Goal: Task Accomplishment & Management: Use online tool/utility

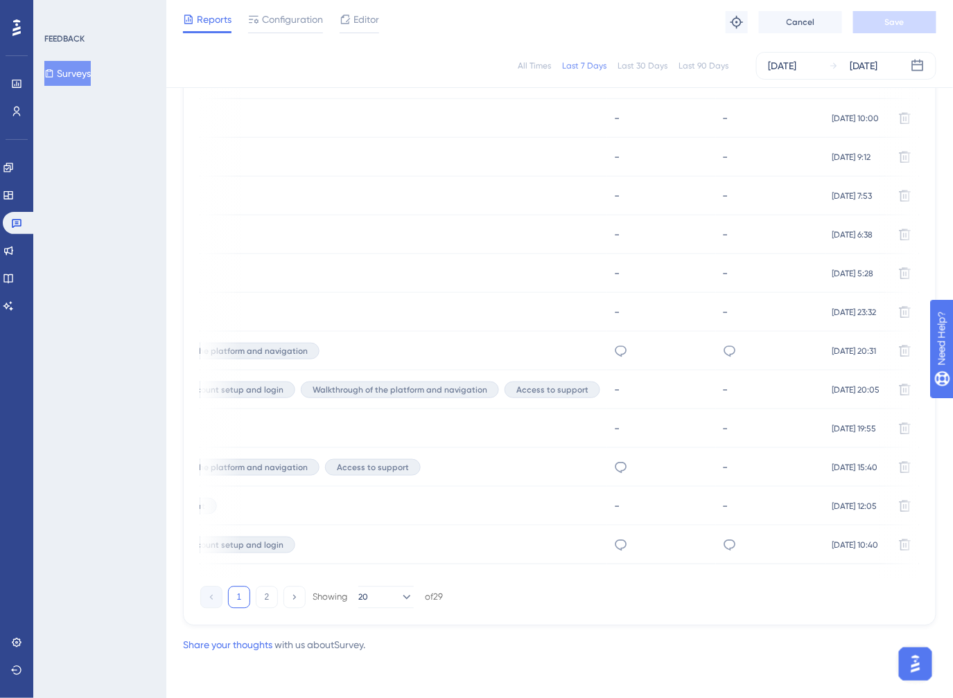
scroll to position [0, 375]
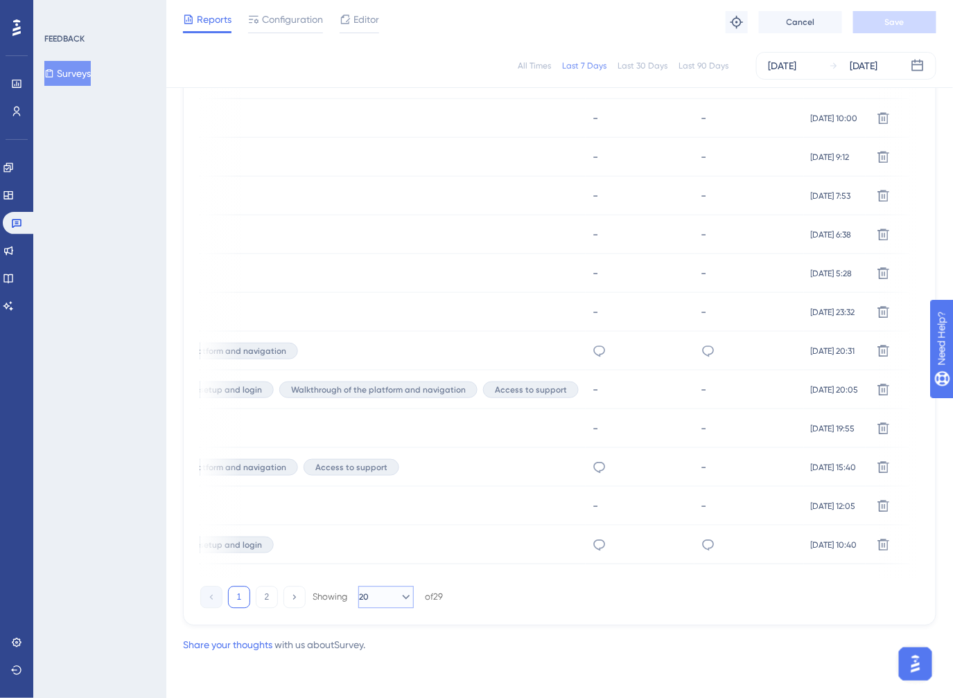
click at [387, 605] on button "20" at bounding box center [385, 598] width 55 height 22
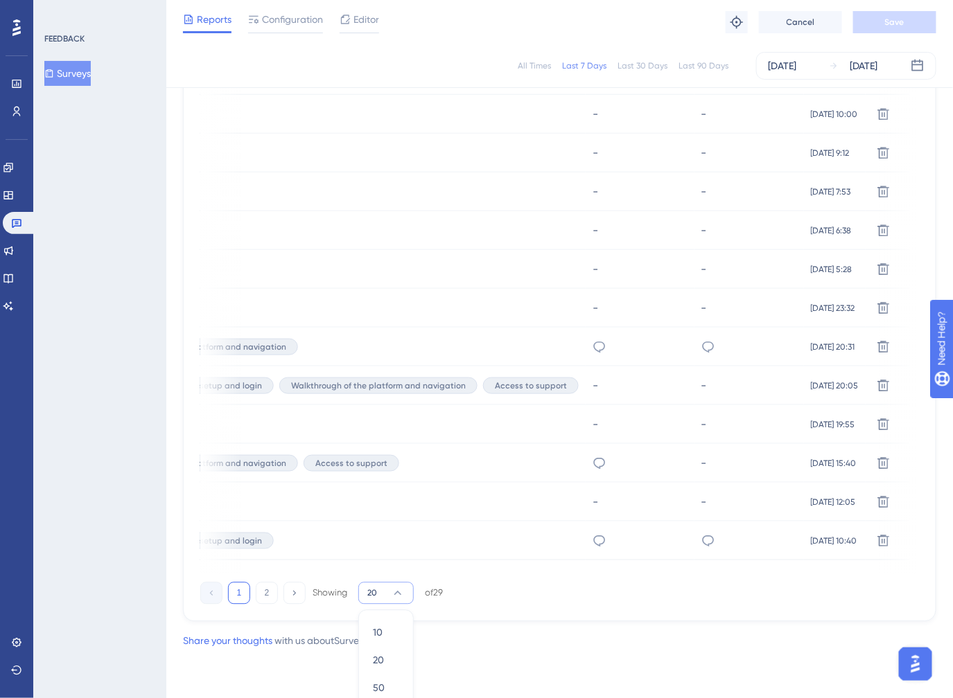
scroll to position [793, 0]
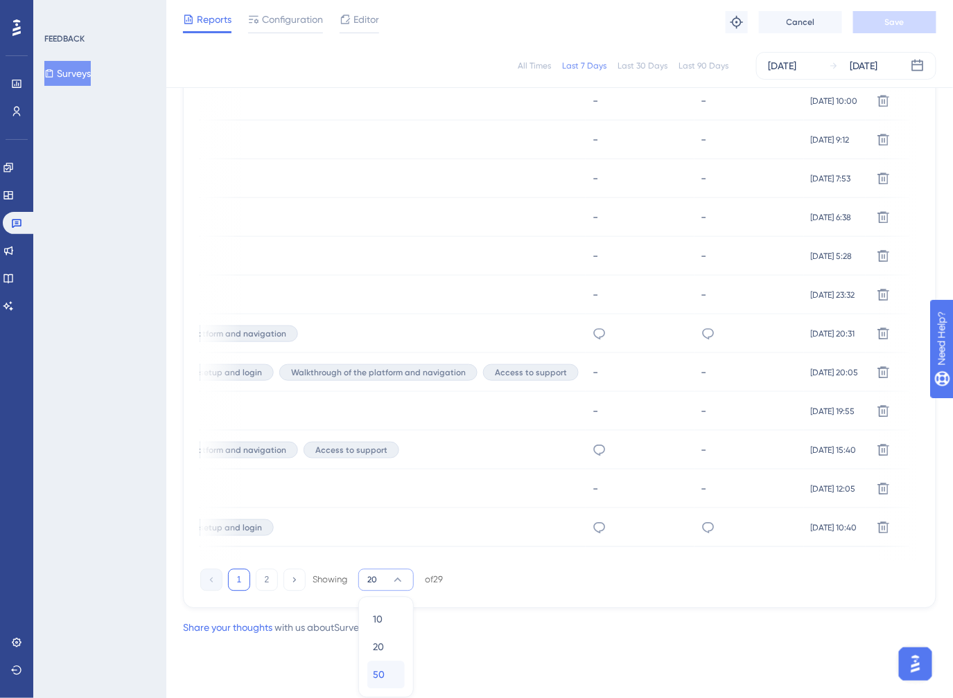
click at [381, 675] on span "50" at bounding box center [379, 675] width 12 height 17
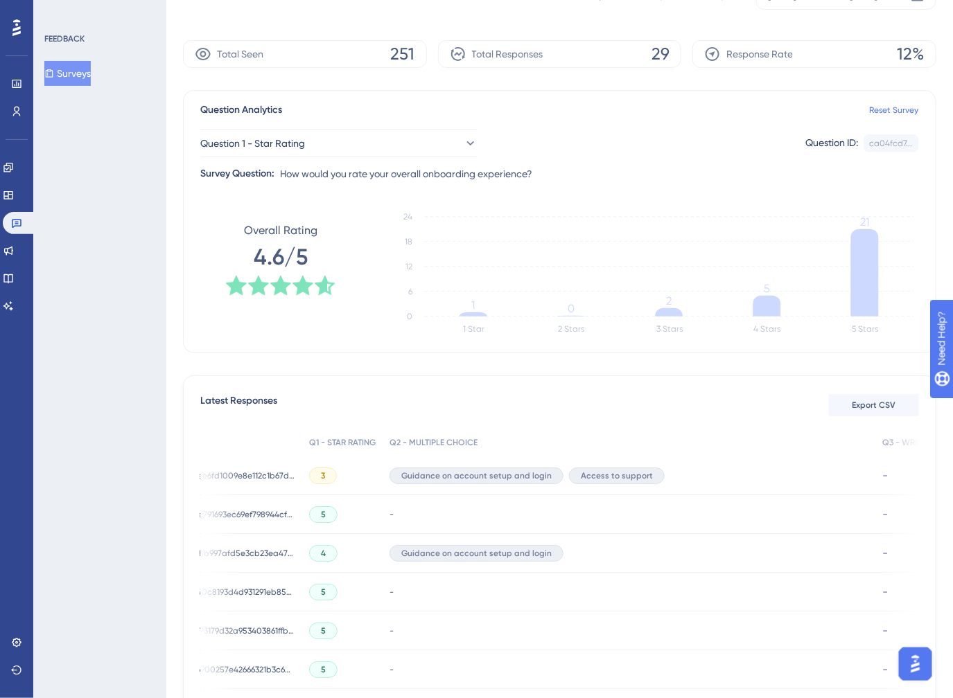
scroll to position [0, 0]
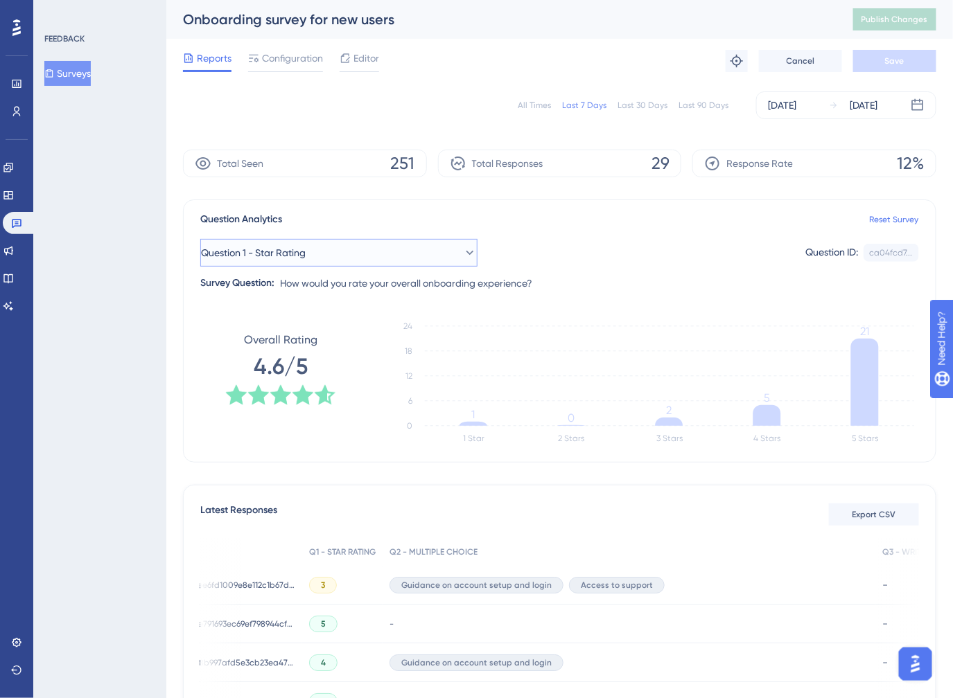
click at [306, 249] on span "Question 1 - Star Rating" at bounding box center [253, 253] width 105 height 17
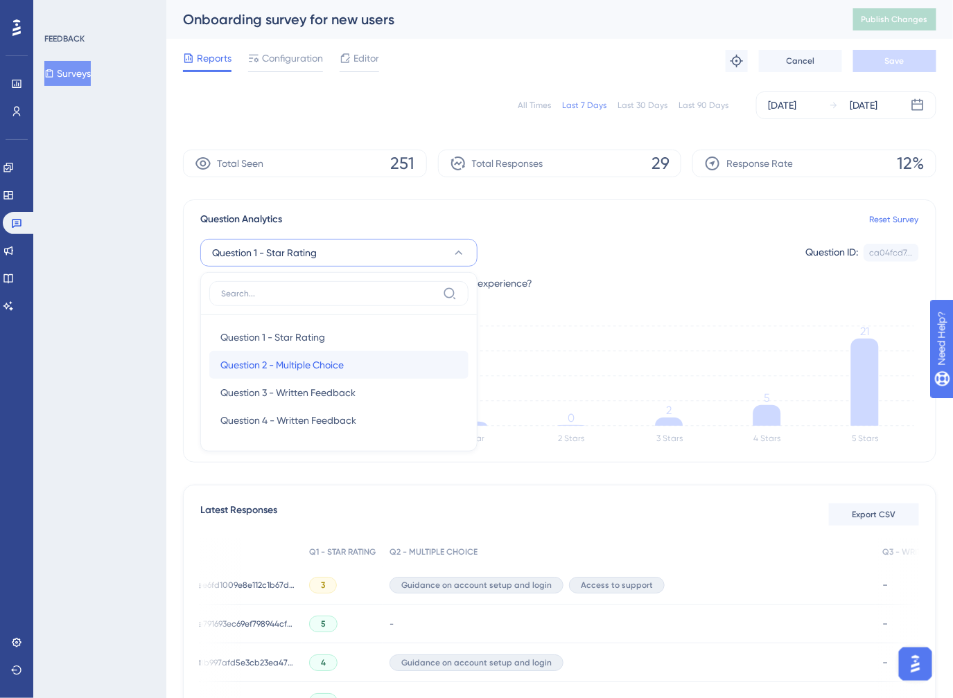
click at [333, 364] on span "Question 2 - Multiple Choice" at bounding box center [281, 365] width 123 height 17
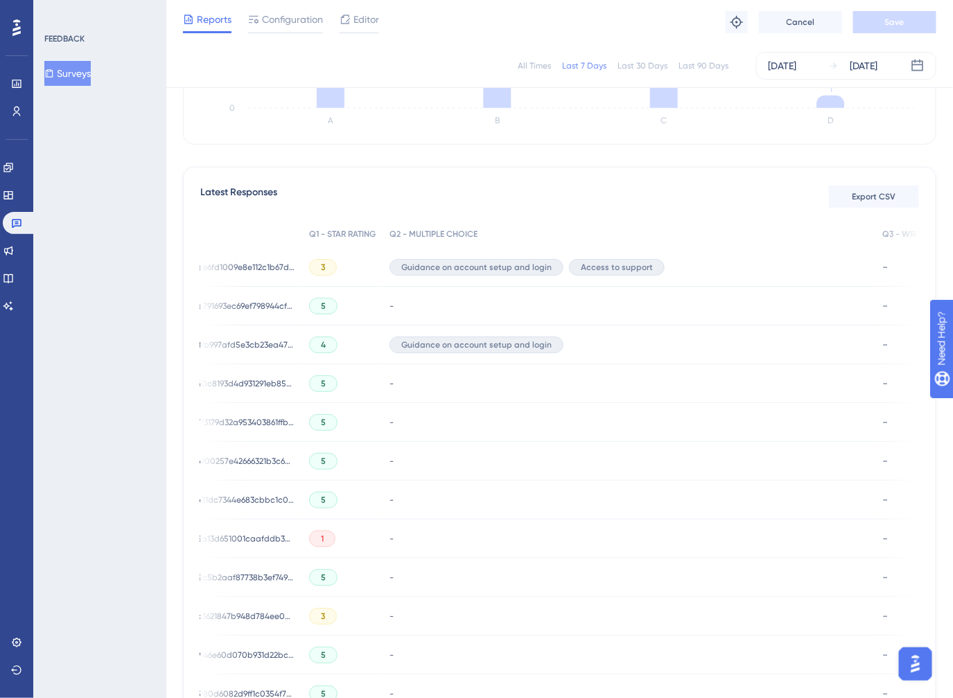
scroll to position [368, 0]
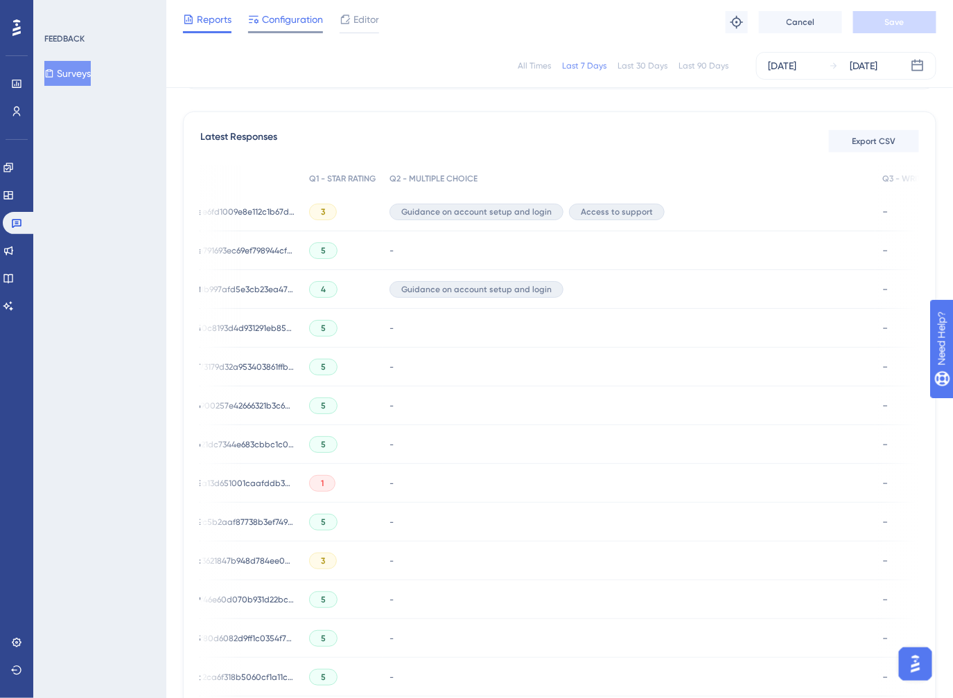
click at [279, 13] on span "Configuration" at bounding box center [292, 19] width 61 height 17
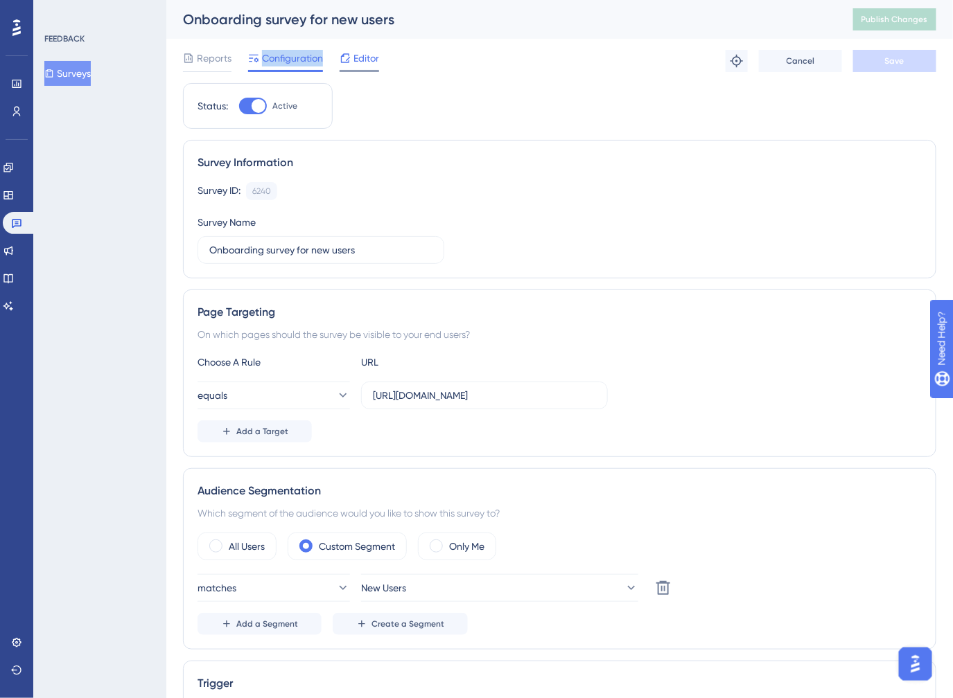
click at [360, 58] on span "Editor" at bounding box center [366, 58] width 26 height 17
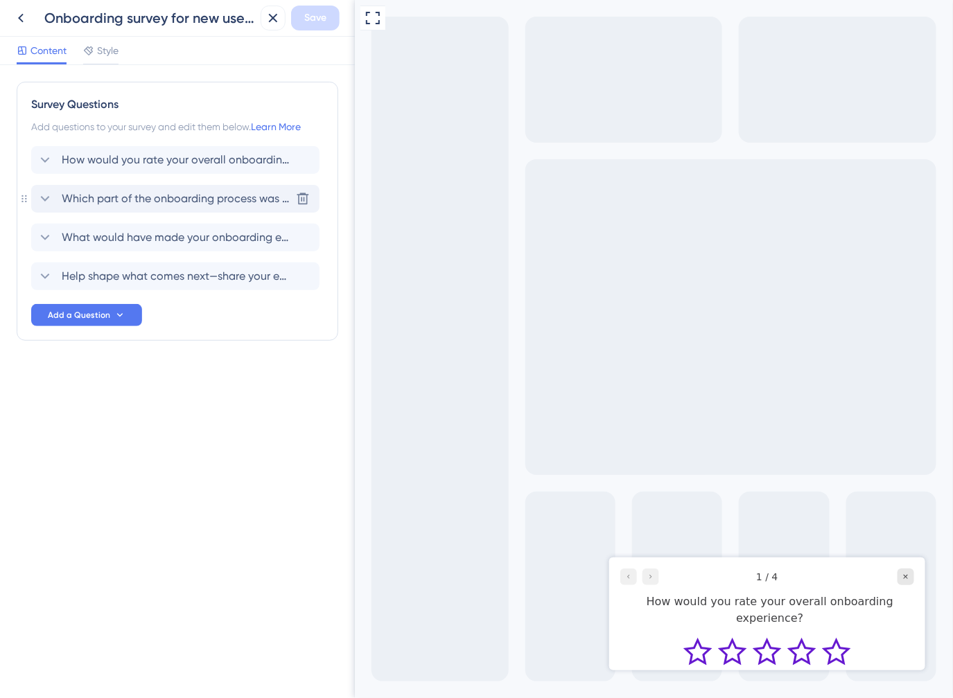
click at [48, 202] on icon at bounding box center [45, 199] width 17 height 17
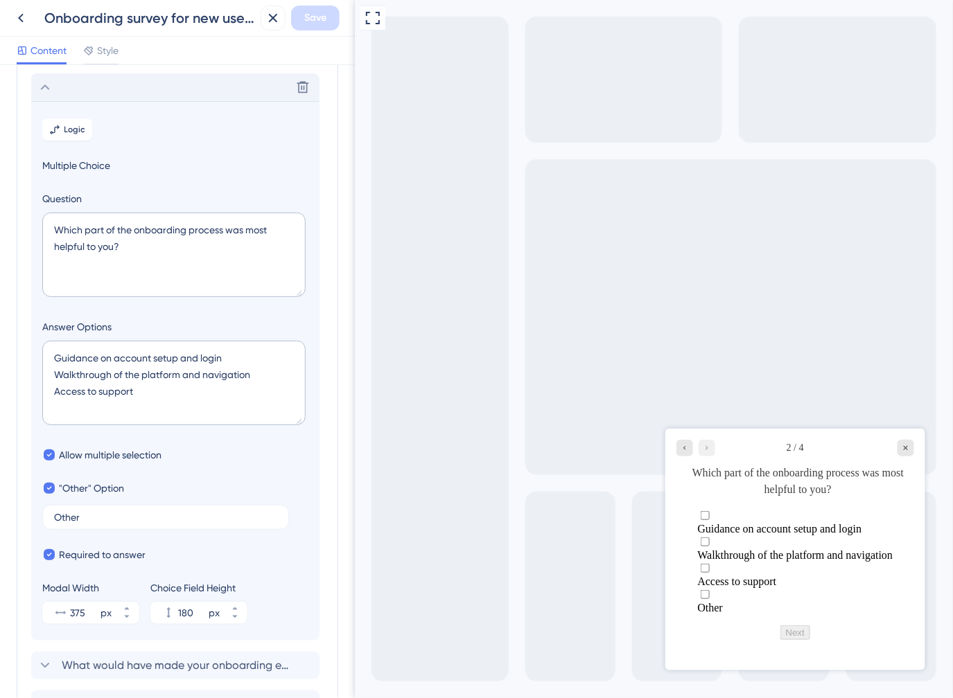
scroll to position [119, 0]
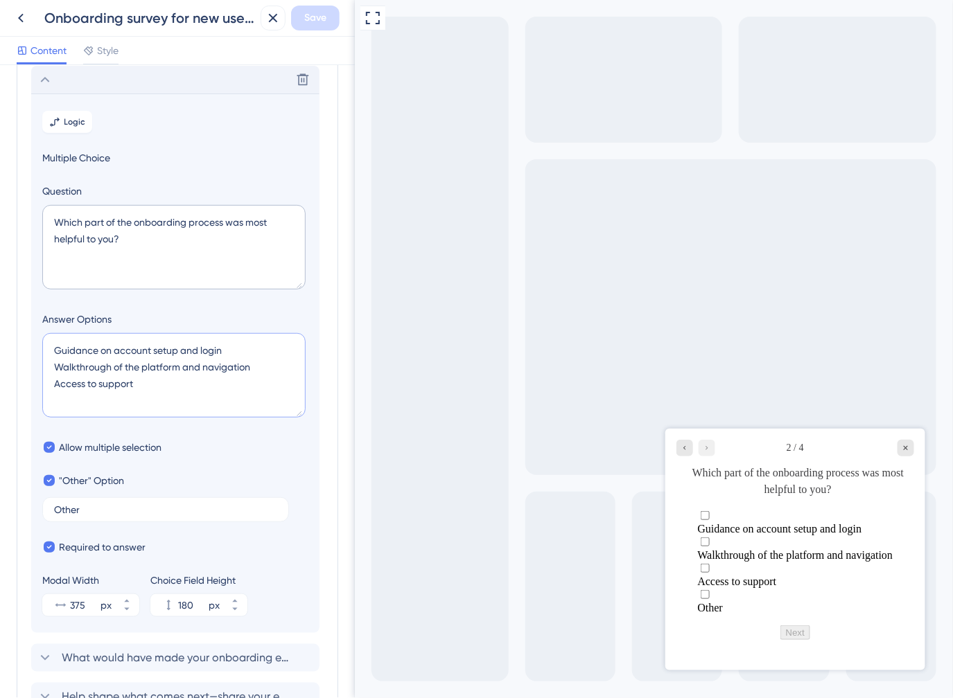
click at [141, 365] on textarea "Guidance on account setup and login Walkthrough of the platform and navigation …" at bounding box center [173, 375] width 263 height 85
click at [19, 16] on icon at bounding box center [20, 18] width 17 height 17
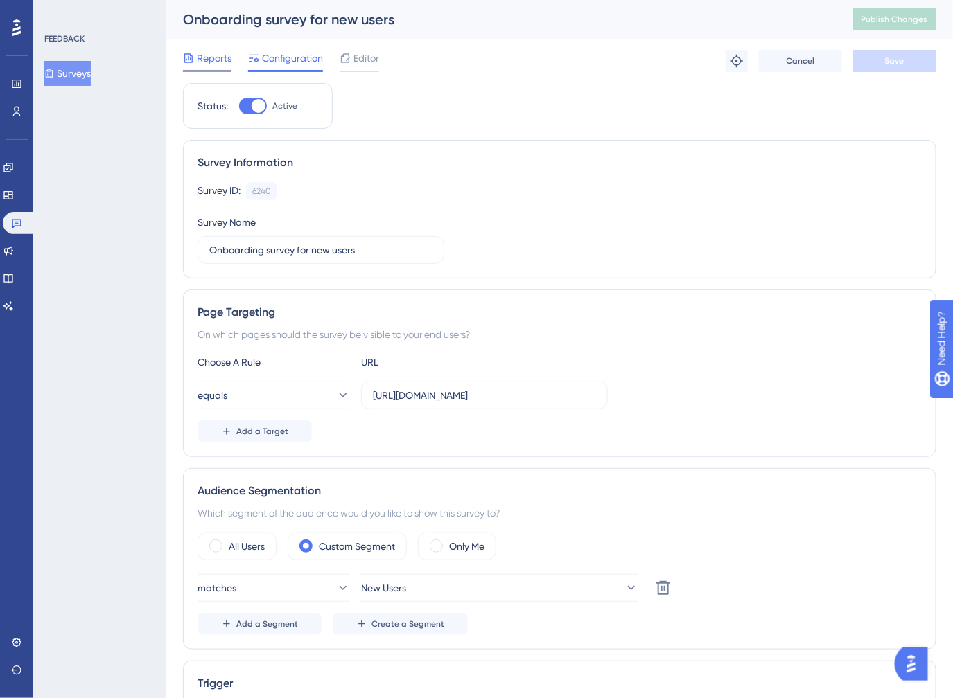
click at [211, 57] on span "Reports" at bounding box center [214, 58] width 35 height 17
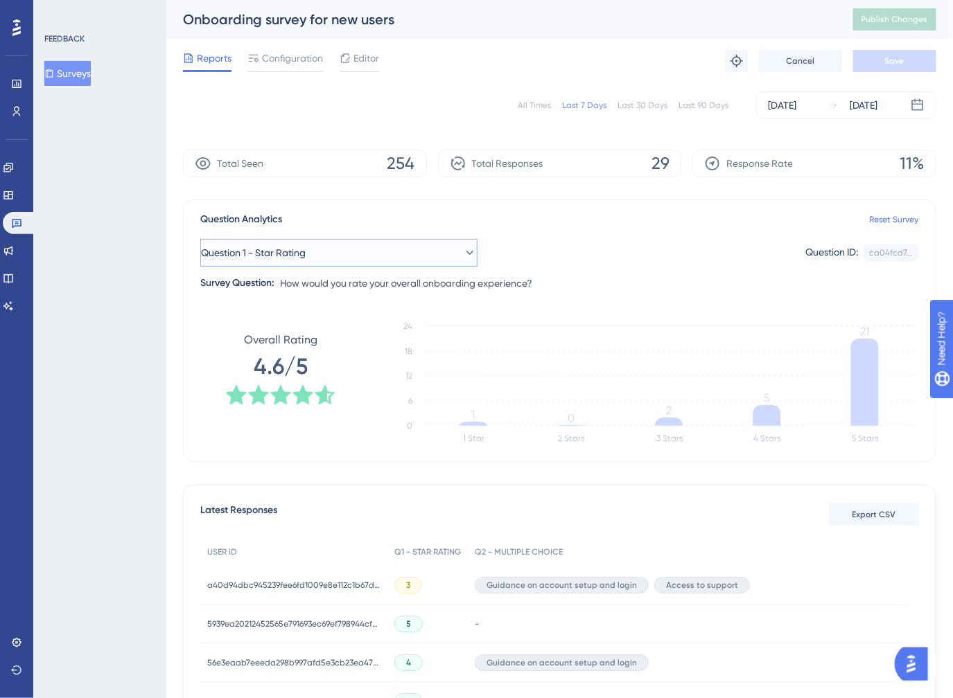
click at [261, 254] on span "Question 1 - Star Rating" at bounding box center [253, 253] width 105 height 17
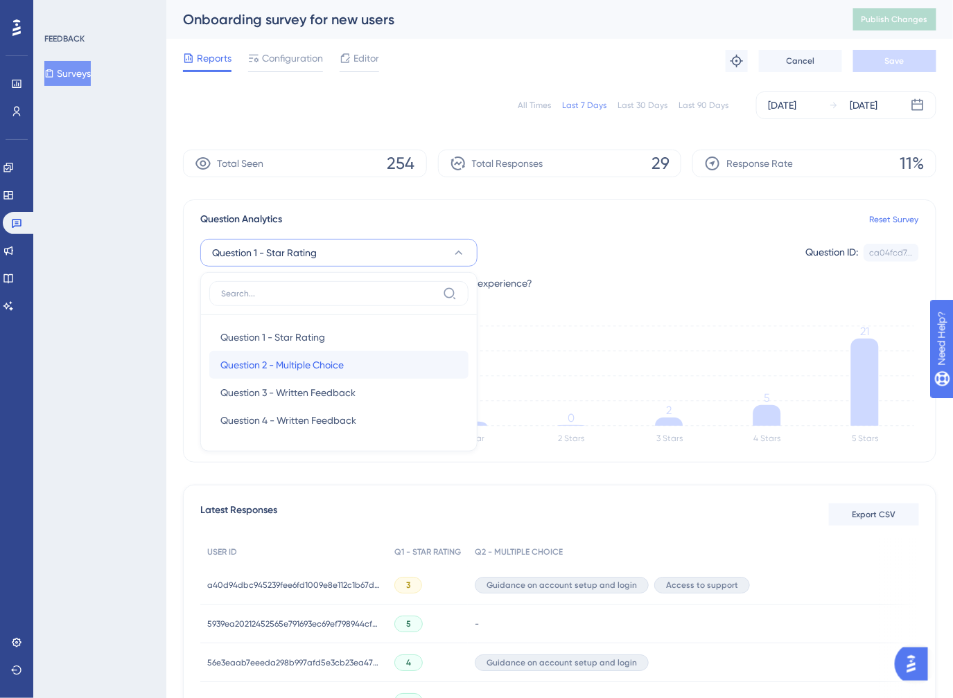
click at [328, 361] on span "Question 2 - Multiple Choice" at bounding box center [281, 365] width 123 height 17
